Goal: Transaction & Acquisition: Purchase product/service

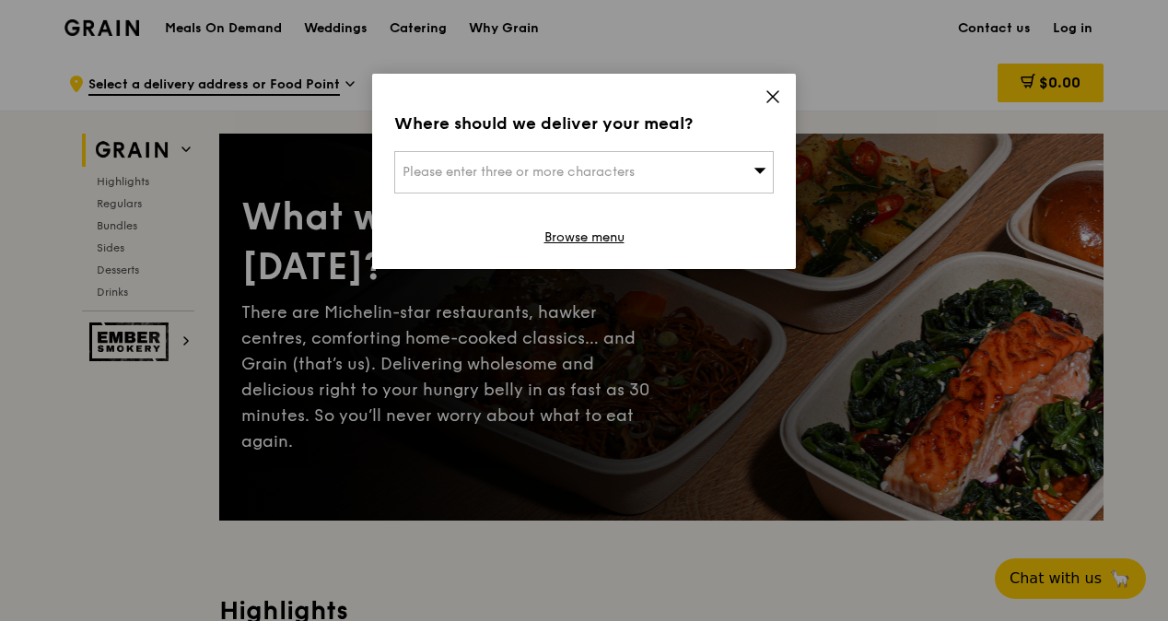
click at [722, 169] on div "Please enter three or more characters" at bounding box center [584, 172] width 380 height 42
type input "t"
type input "e"
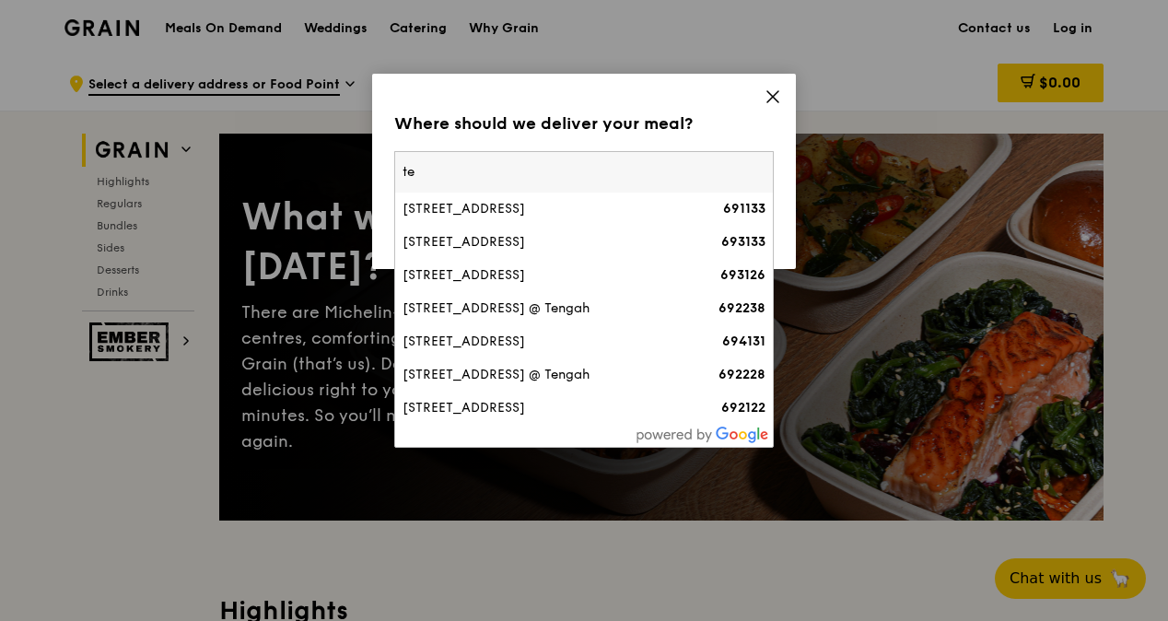
type input "t"
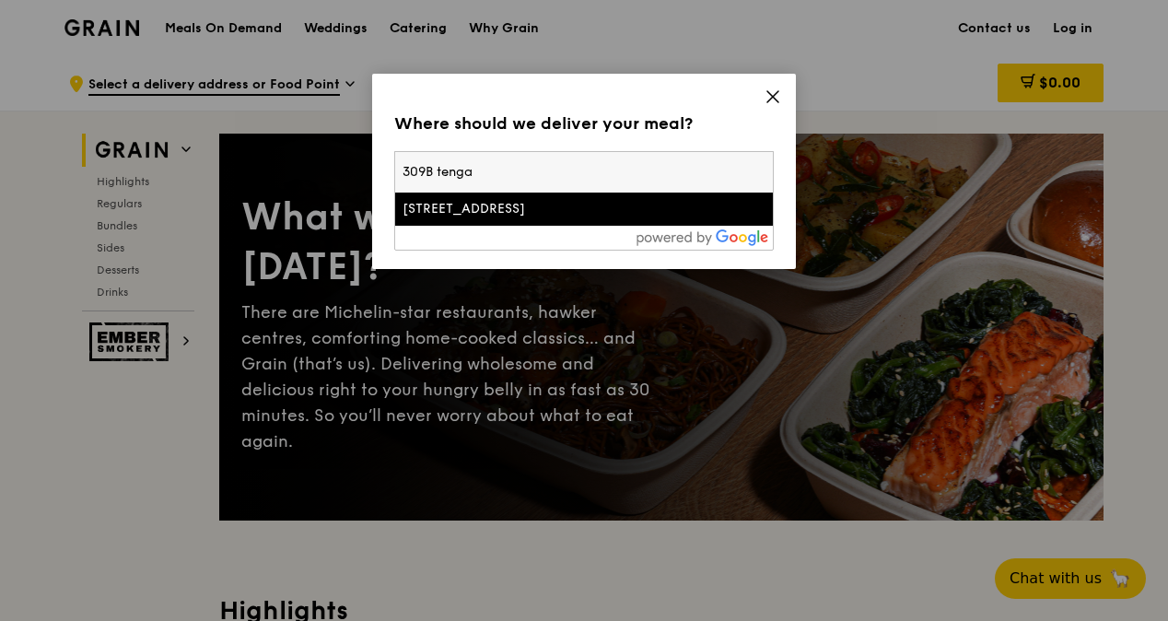
type input "309B tenga"
click at [532, 213] on div "[STREET_ADDRESS]" at bounding box center [539, 209] width 273 height 18
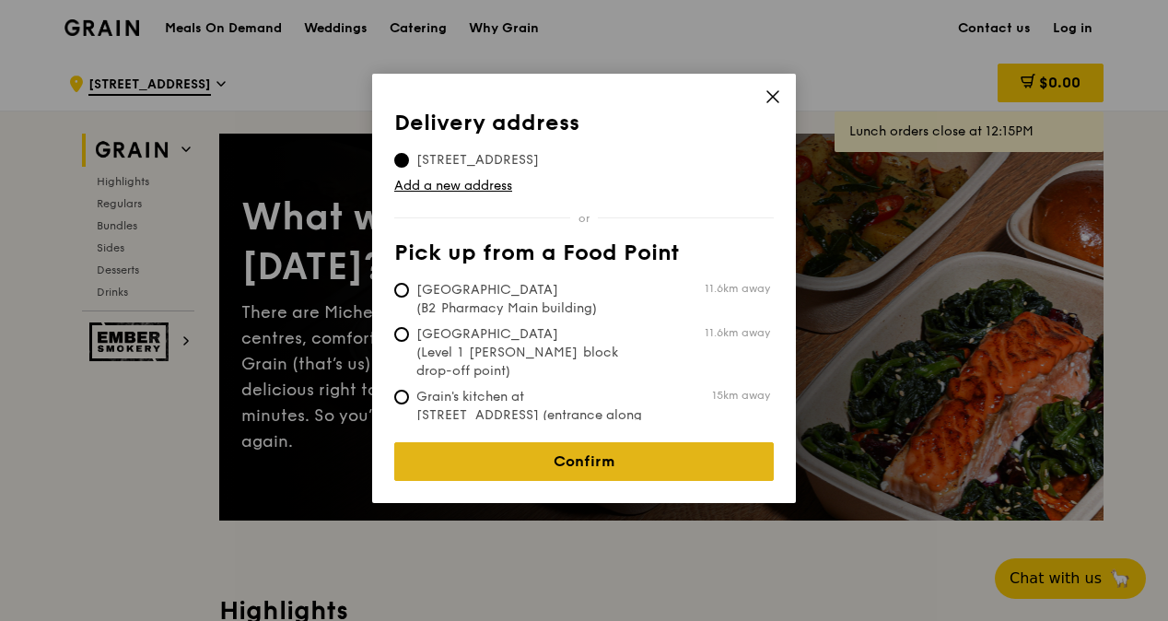
click at [520, 443] on link "Confirm" at bounding box center [584, 461] width 380 height 39
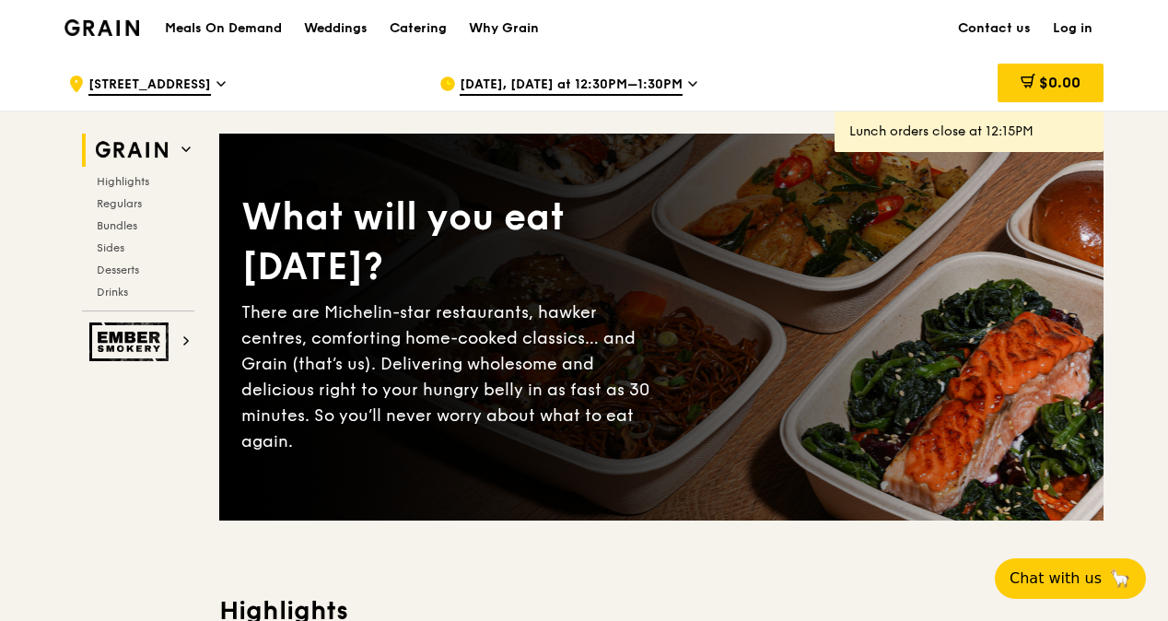
click at [609, 92] on span "[DATE], [DATE] at 12:30PM–1:30PM" at bounding box center [571, 86] width 223 height 20
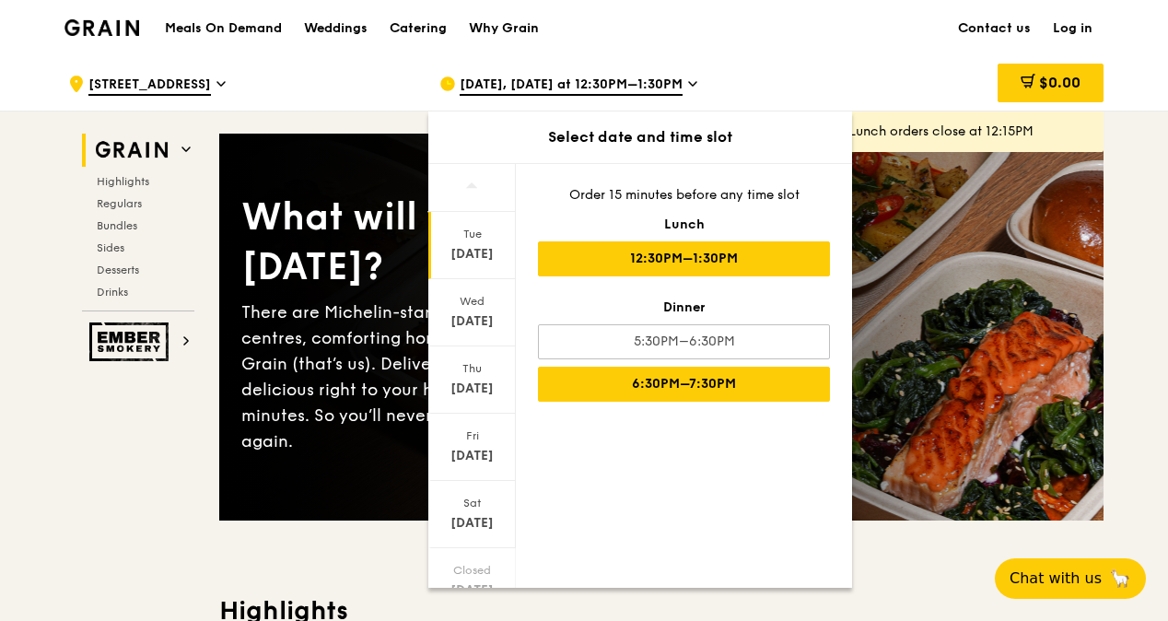
click at [658, 387] on div "6:30PM–7:30PM" at bounding box center [684, 384] width 292 height 35
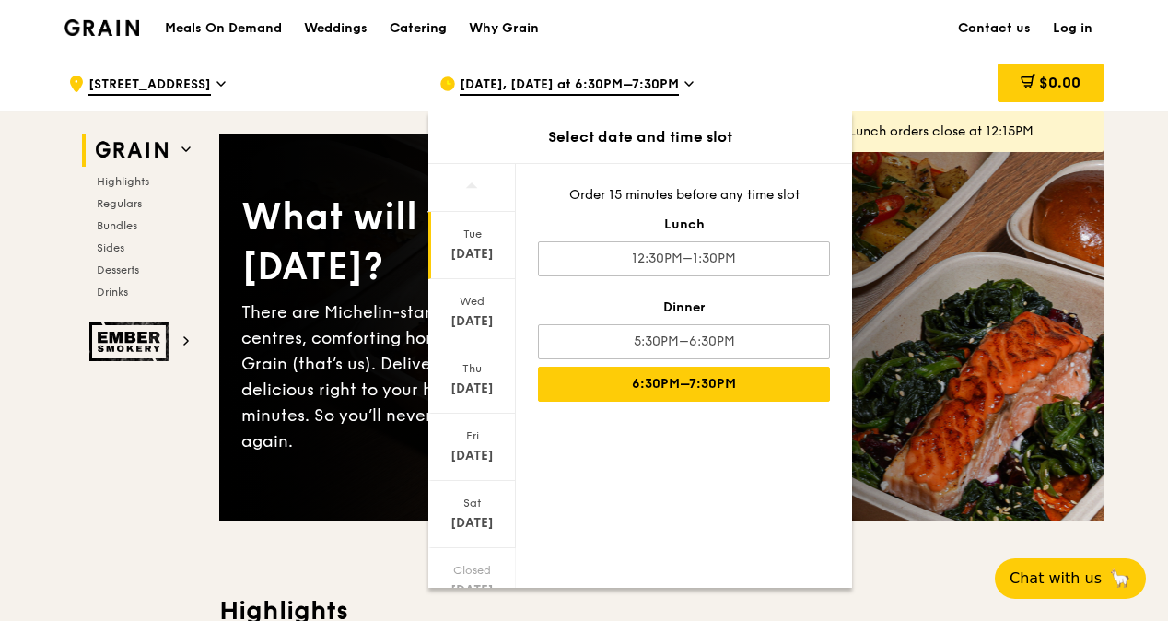
click at [788, 55] on div ".cls-1 { fill: none; stroke: #fff; stroke-linecap: round; stroke-linejoin: roun…" at bounding box center [583, 83] width 1061 height 56
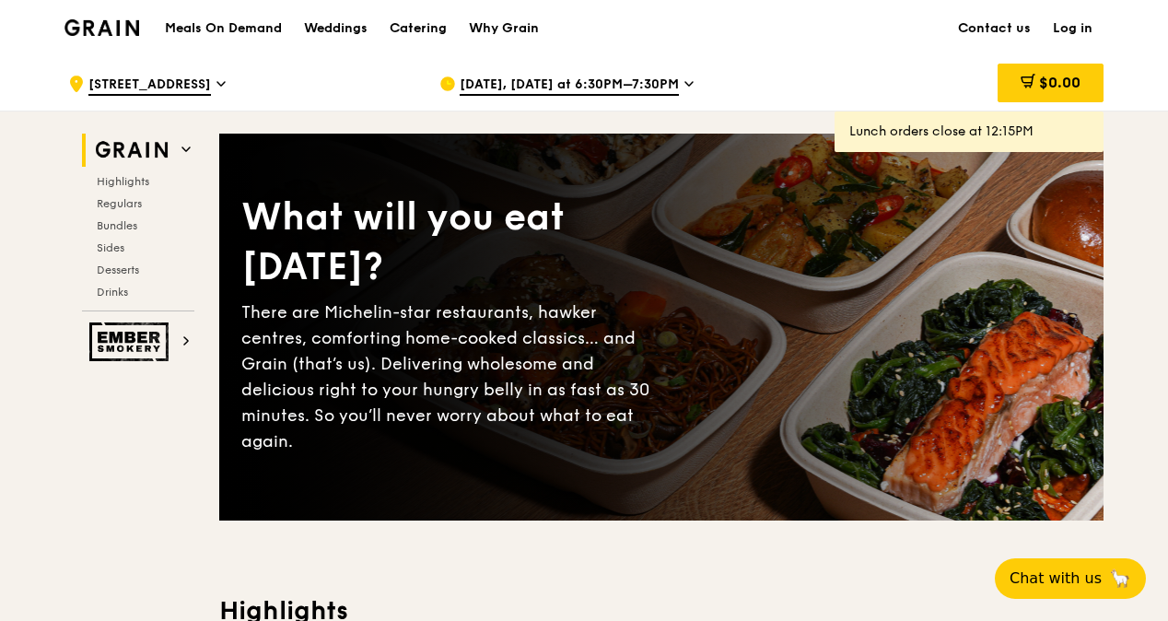
click at [495, 78] on span "[DATE], [DATE] at 6:30PM–7:30PM" at bounding box center [569, 86] width 219 height 20
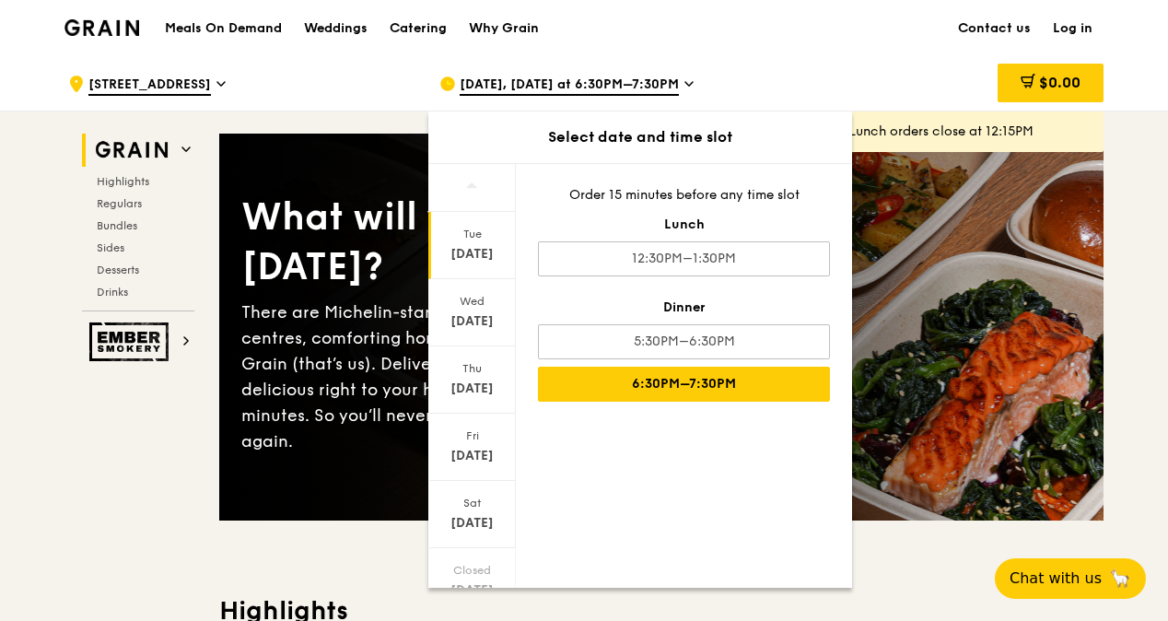
click at [716, 50] on div "Meals On Demand Weddings Catering Why Grain Contact us Log in" at bounding box center [583, 28] width 1039 height 56
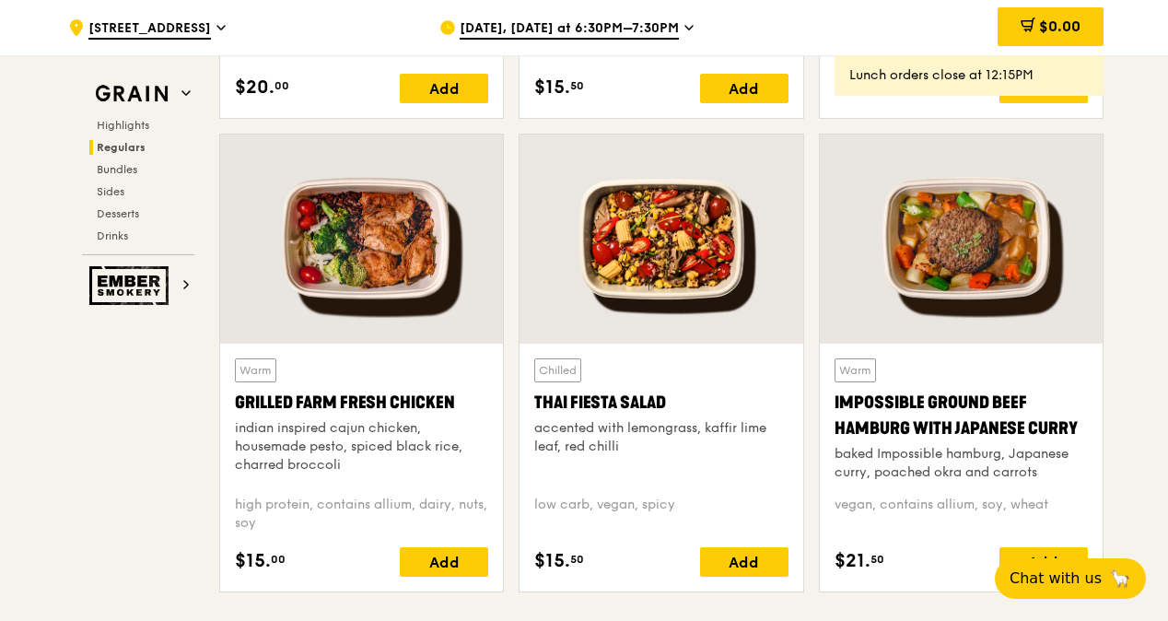
scroll to position [2027, 0]
